Goal: Transaction & Acquisition: Book appointment/travel/reservation

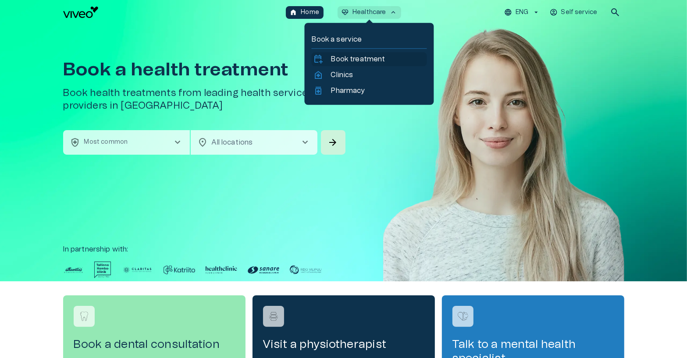
click at [346, 58] on p "Book treatment" at bounding box center [358, 59] width 54 height 11
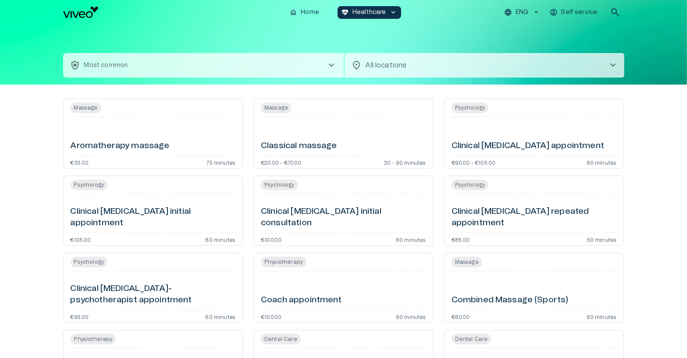
click at [194, 145] on div "Aromatherapy massage" at bounding box center [153, 137] width 165 height 32
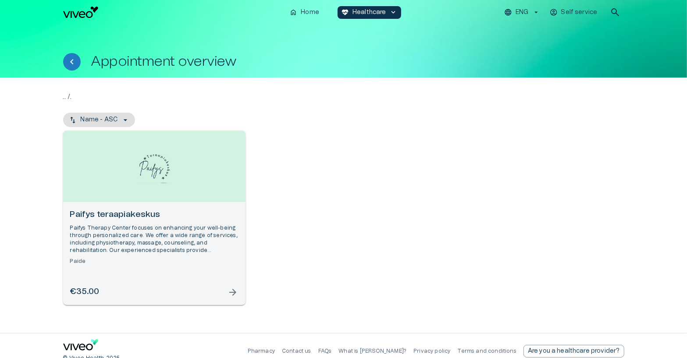
click at [200, 194] on div "Open selected supplier available booking dates" at bounding box center [154, 166] width 182 height 71
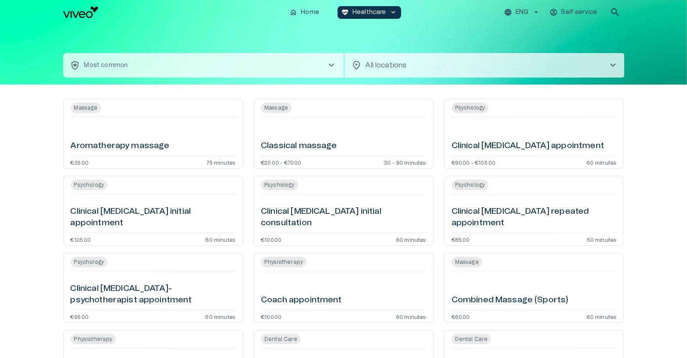
click at [333, 157] on div "Massage Classical massage €20.00 - €70.00 30 - 90 minutes" at bounding box center [343, 134] width 180 height 70
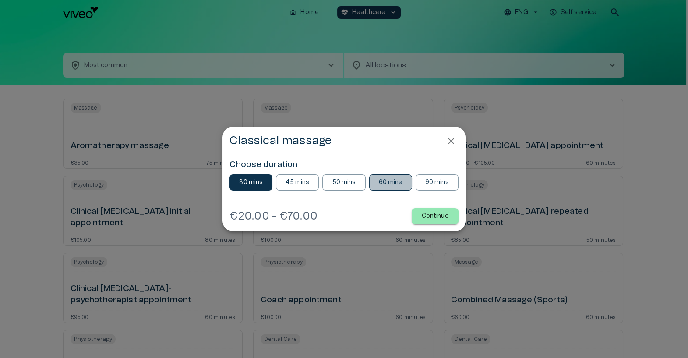
click at [378, 177] on button "60 mins" at bounding box center [390, 182] width 43 height 16
click at [431, 218] on p "Continue" at bounding box center [435, 216] width 27 height 9
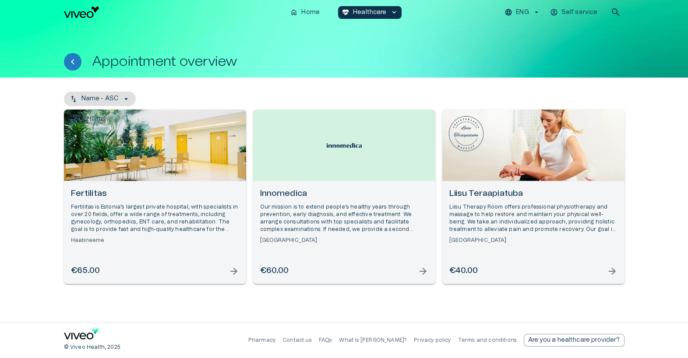
click at [338, 186] on div "Innomedica Our mission is to extend people’s healthy years through prevention, …" at bounding box center [344, 232] width 182 height 103
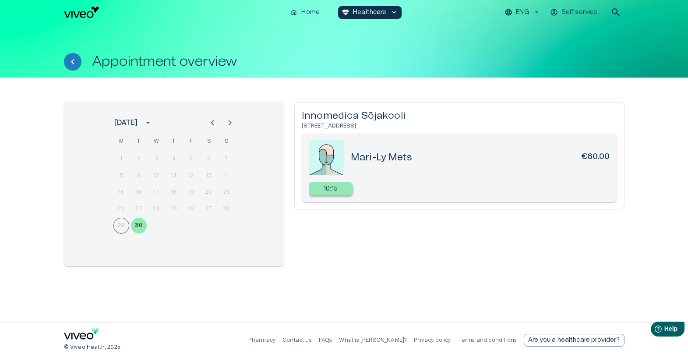
click at [336, 189] on p "10:15" at bounding box center [331, 188] width 14 height 9
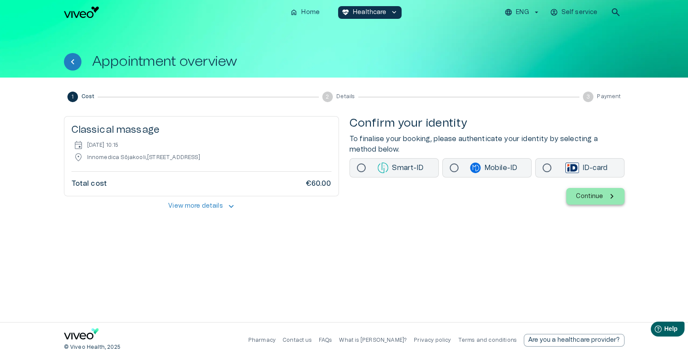
click at [420, 98] on div "1 Cost 2 Details 3 Payment" at bounding box center [344, 97] width 561 height 11
